Goal: Transaction & Acquisition: Download file/media

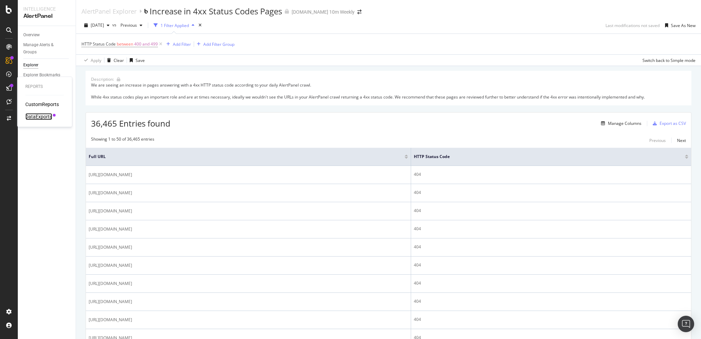
click at [40, 117] on div "DataExports" at bounding box center [38, 116] width 27 height 7
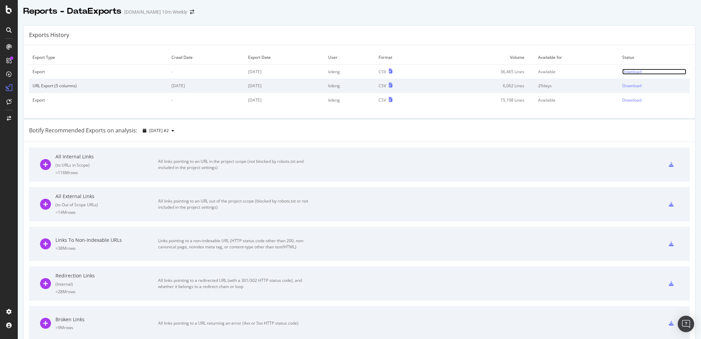
click at [625, 72] on div "Download" at bounding box center [632, 72] width 19 height 6
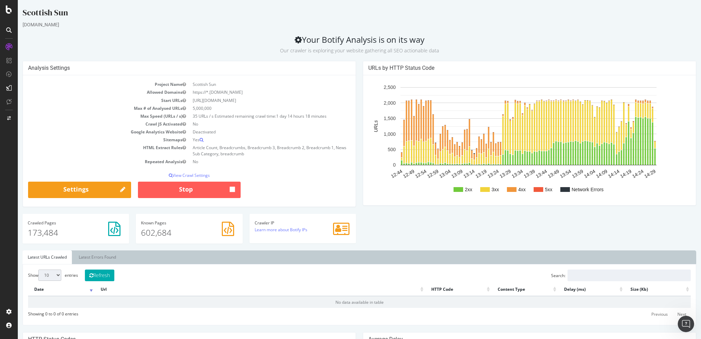
scroll to position [712, 0]
